Goal: Transaction & Acquisition: Obtain resource

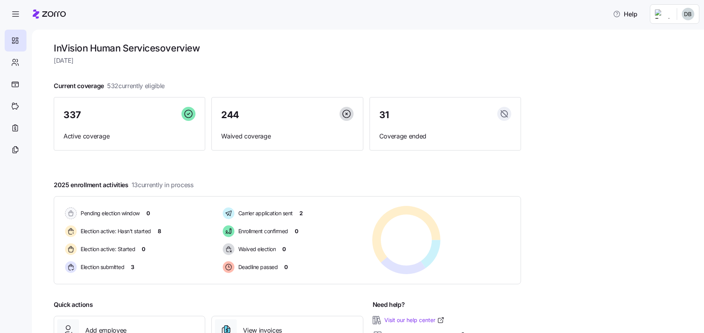
click at [690, 12] on html "Help InVision Human Services overview [DATE] Current coverage 532 currently eli…" at bounding box center [352, 164] width 704 height 328
click at [665, 33] on div "Personal view" at bounding box center [665, 35] width 46 height 9
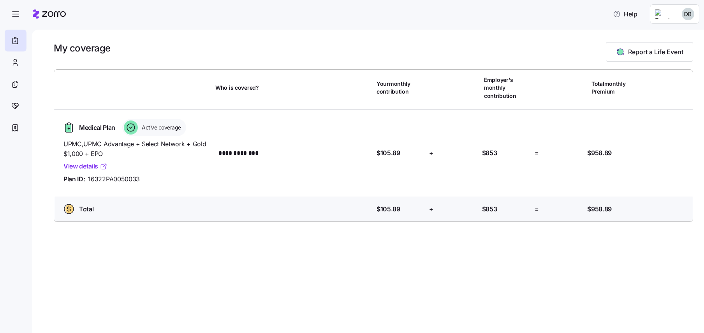
click at [81, 163] on link "View details" at bounding box center [86, 166] width 44 height 10
click at [18, 16] on icon "button" at bounding box center [15, 13] width 9 height 9
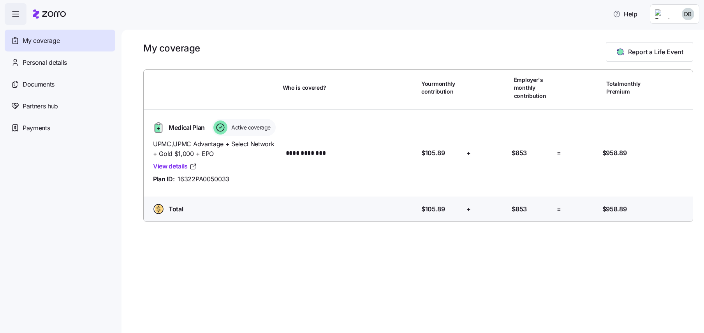
click at [15, 15] on icon "button" at bounding box center [15, 13] width 9 height 9
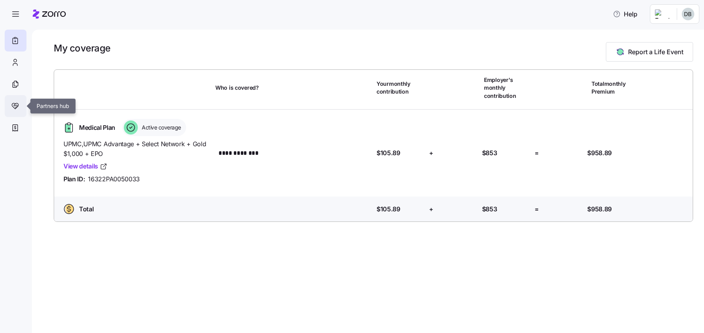
click at [12, 107] on icon at bounding box center [15, 105] width 9 height 9
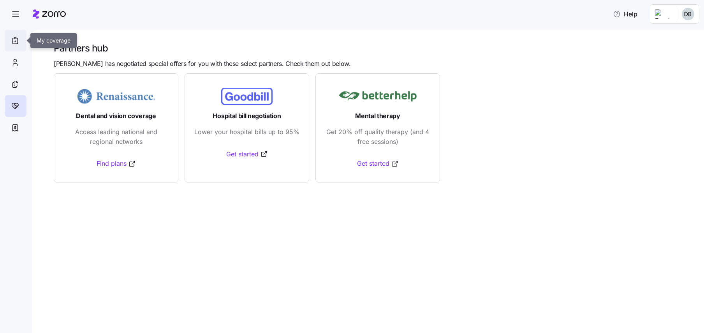
click at [14, 39] on icon at bounding box center [15, 40] width 9 height 9
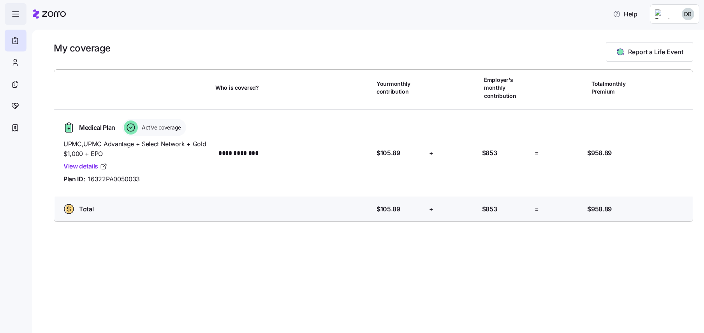
click at [14, 15] on icon "button" at bounding box center [15, 13] width 9 height 9
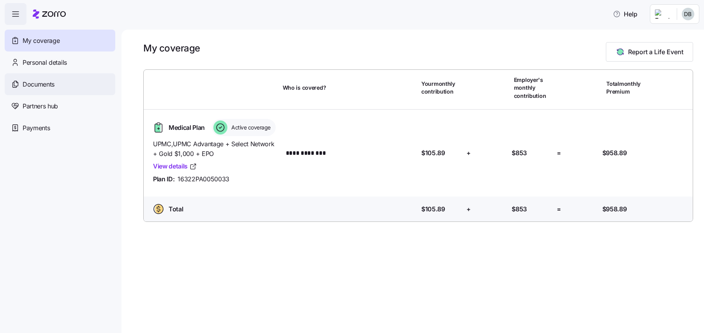
click at [35, 85] on span "Documents" at bounding box center [39, 84] width 32 height 10
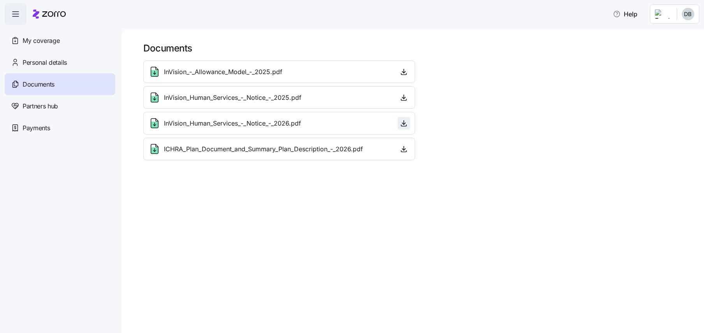
click at [403, 122] on icon "button" at bounding box center [404, 123] width 8 height 8
click at [402, 150] on icon "button" at bounding box center [404, 149] width 8 height 8
